Goal: Find specific page/section: Find specific page/section

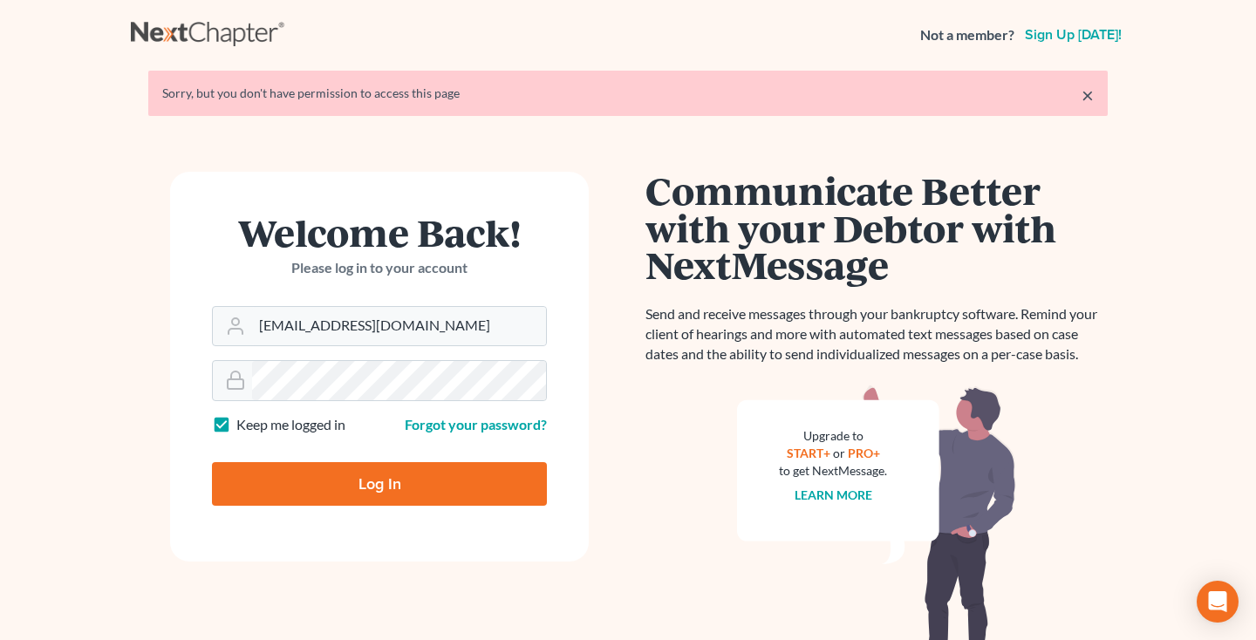
click at [449, 495] on input "Log In" at bounding box center [379, 484] width 335 height 44
type input "Thinking..."
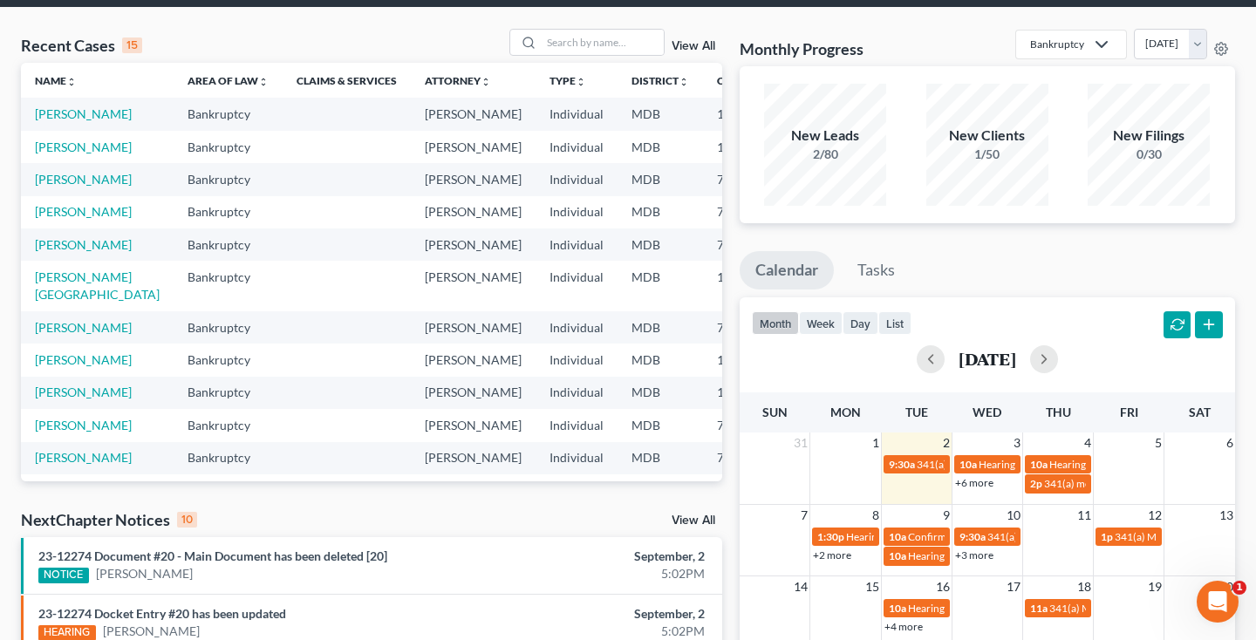
scroll to position [71, 0]
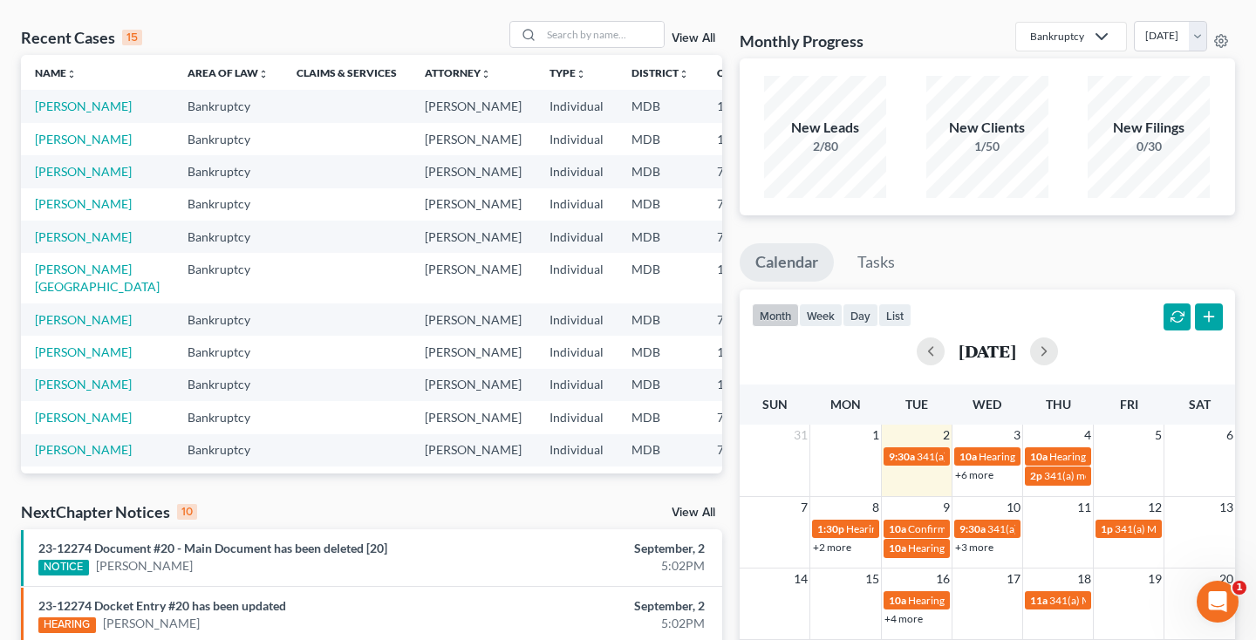
click at [979, 478] on link "+6 more" at bounding box center [974, 474] width 38 height 13
click at [580, 41] on input "search" at bounding box center [603, 34] width 122 height 25
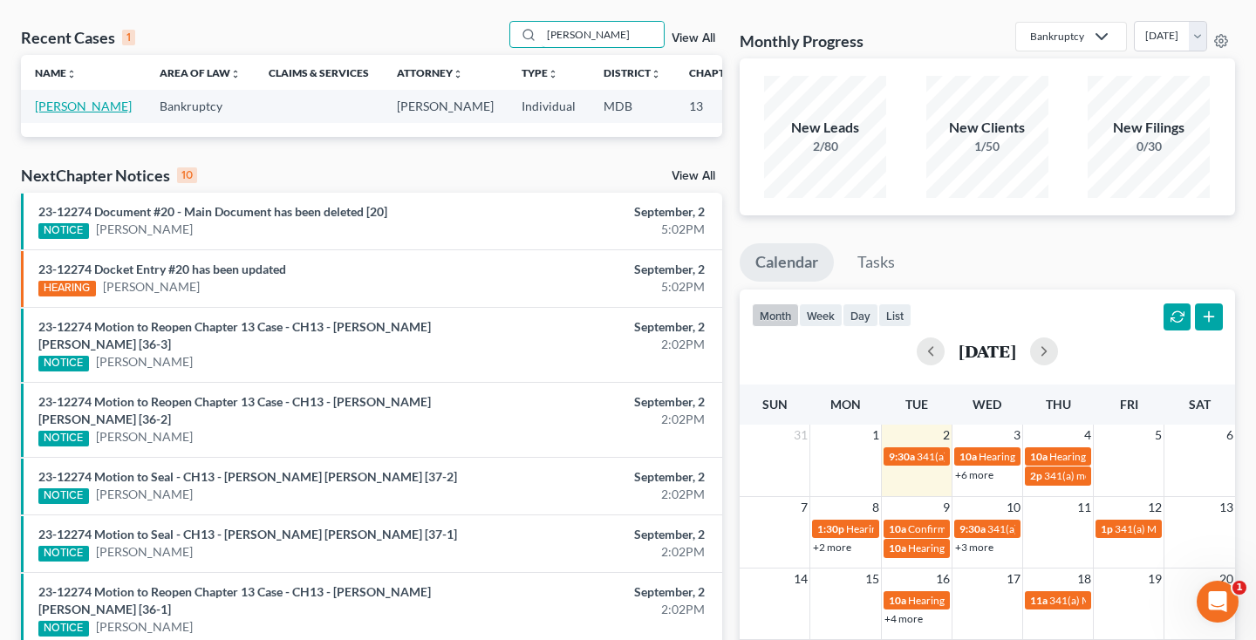
type input "[PERSON_NAME]"
click at [44, 113] on link "[PERSON_NAME]" at bounding box center [83, 106] width 97 height 15
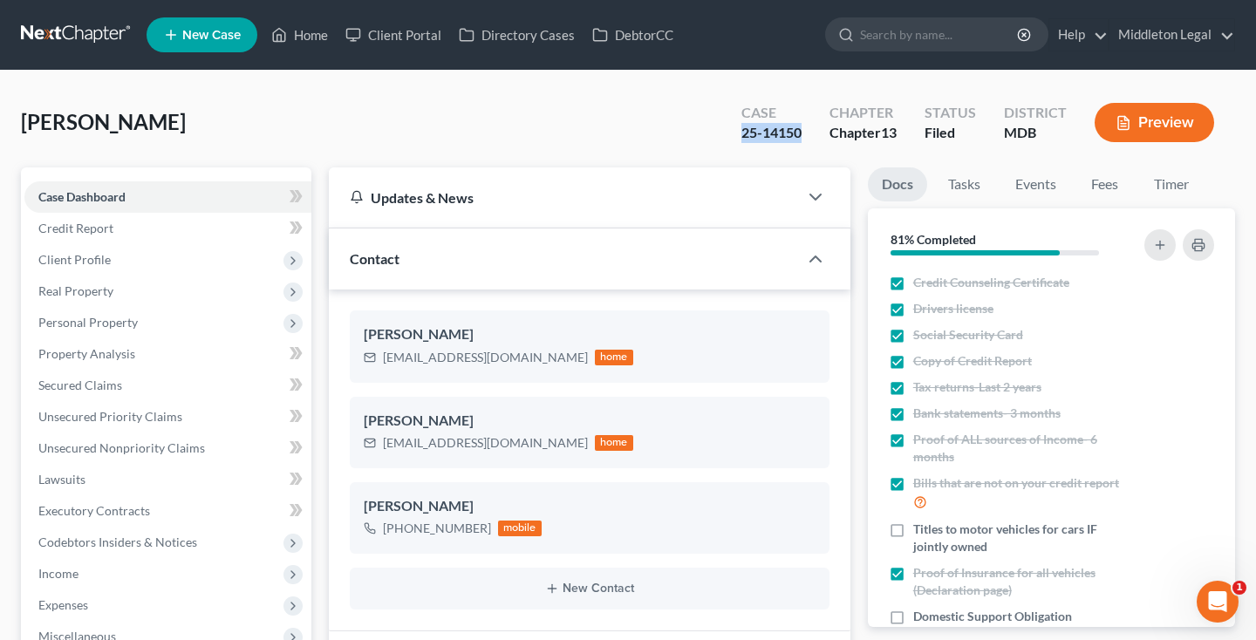
drag, startPoint x: 734, startPoint y: 135, endPoint x: 801, endPoint y: 137, distance: 66.3
click at [801, 137] on div "Case 25-14150" at bounding box center [771, 124] width 88 height 51
copy div "25-14150"
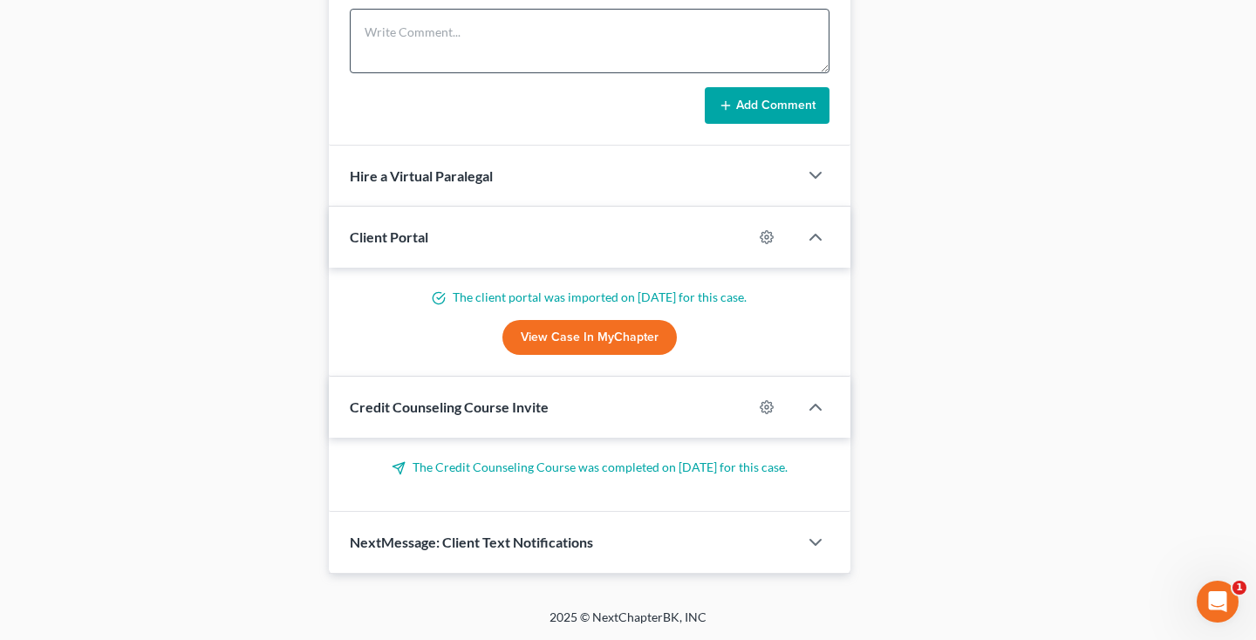
scroll to position [1055, 0]
